Goal: Task Accomplishment & Management: Manage account settings

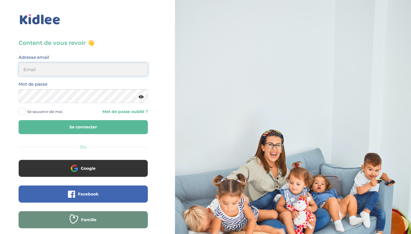
type input "[EMAIL_ADDRESS][DOMAIN_NAME]"
click at [81, 126] on button "Se connecter" at bounding box center [83, 127] width 129 height 14
click at [59, 127] on button "Se connecter" at bounding box center [83, 127] width 129 height 14
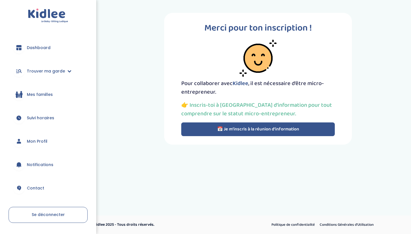
click at [236, 128] on button "📅 Je m’inscris à la réunion d’information" at bounding box center [258, 129] width 154 height 14
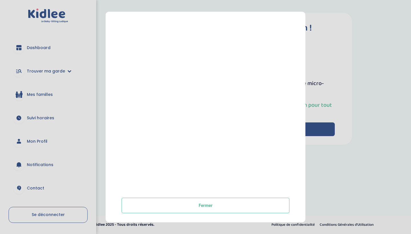
scroll to position [80, 0]
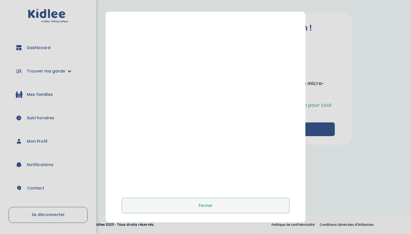
click at [209, 210] on button "Fermer" at bounding box center [206, 205] width 168 height 15
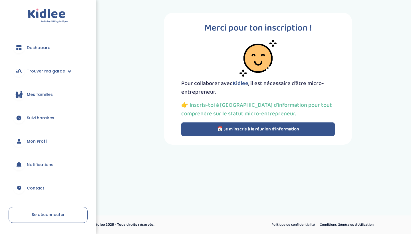
click at [49, 47] on span "Dashboard" at bounding box center [39, 48] width 24 height 6
